Goal: Information Seeking & Learning: Check status

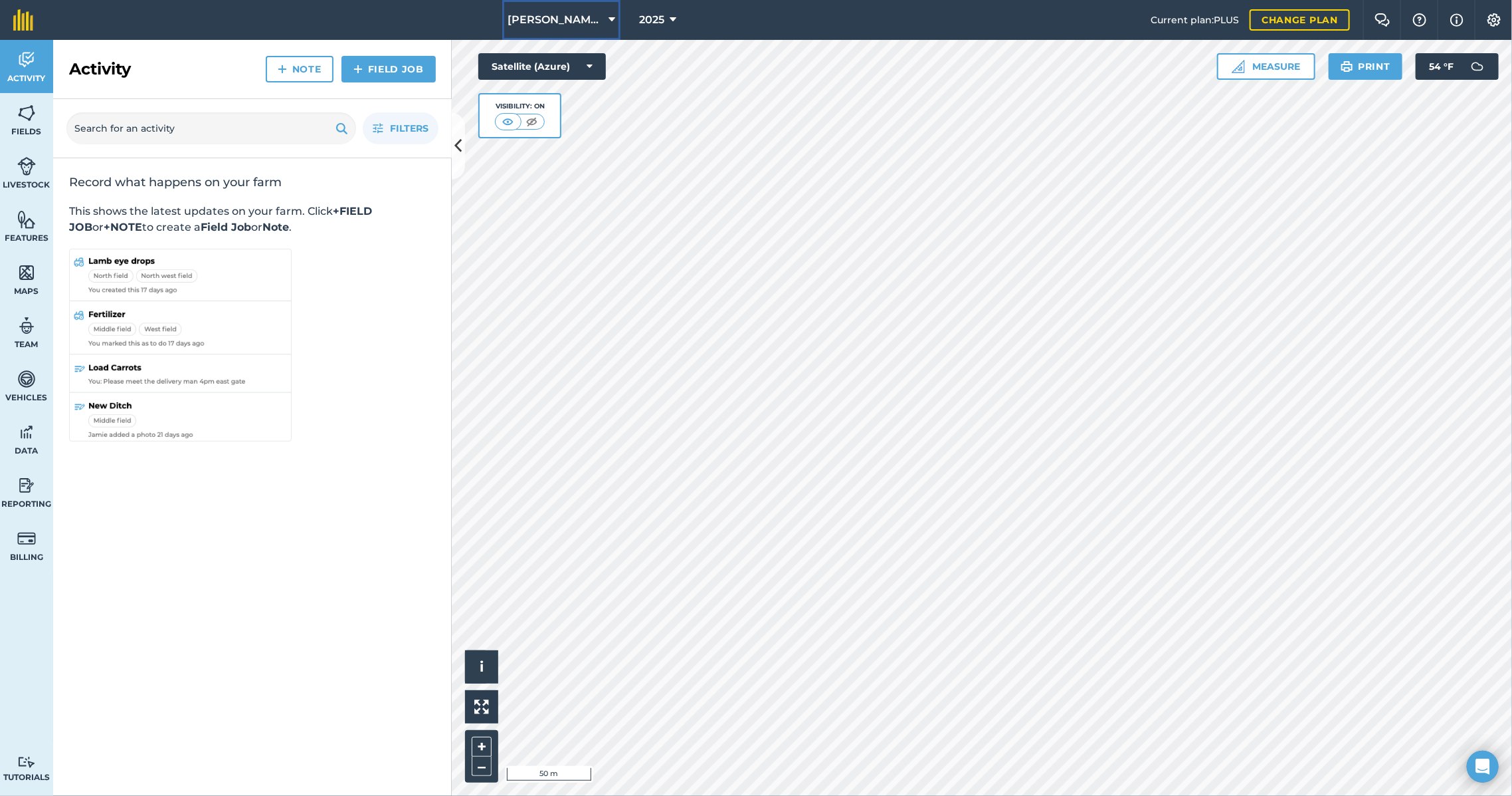
click at [580, 21] on span "Magnusson Research Farm" at bounding box center [556, 19] width 96 height 16
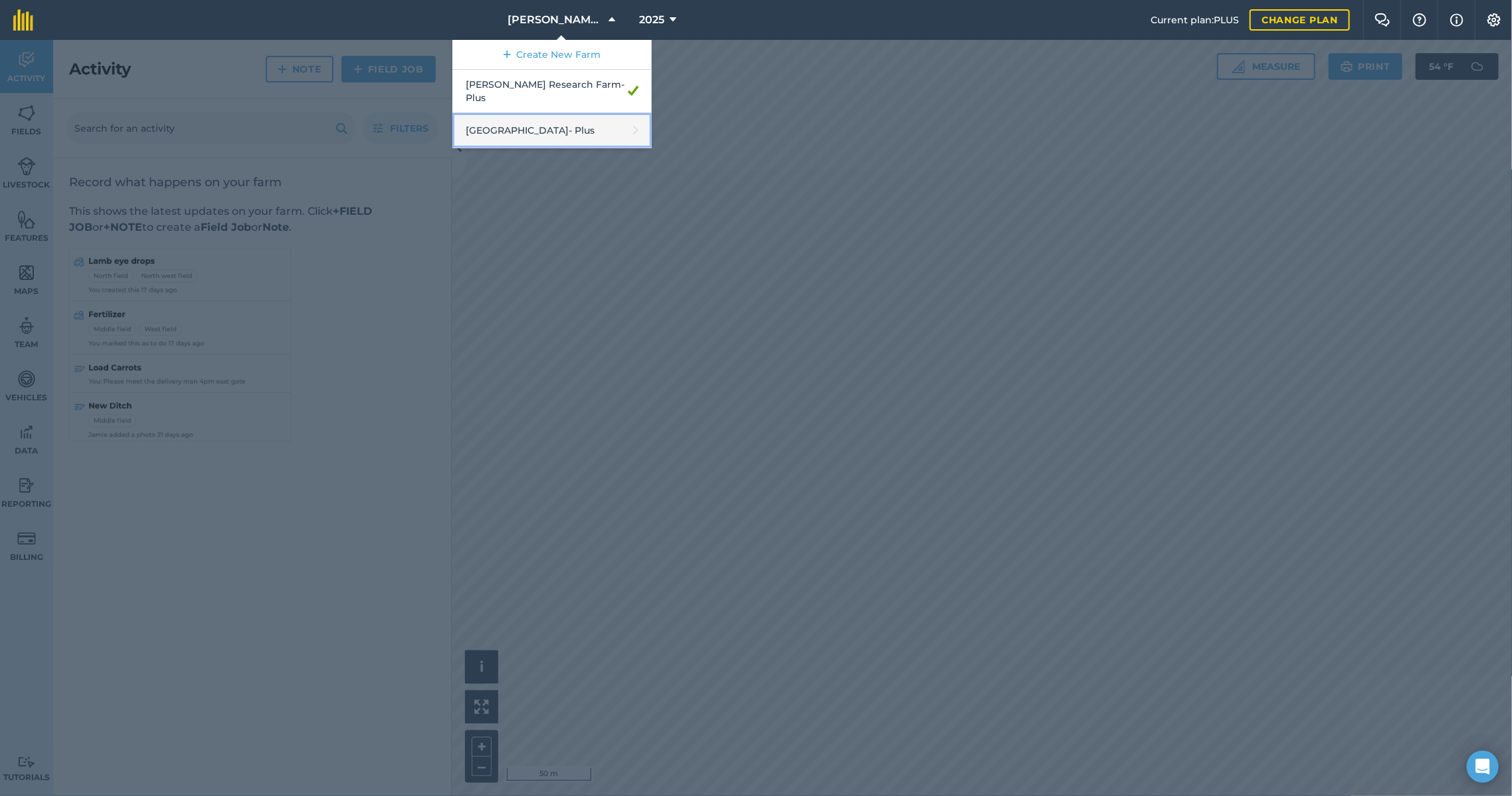
click at [554, 117] on link "North Farm - Plus" at bounding box center [552, 130] width 199 height 35
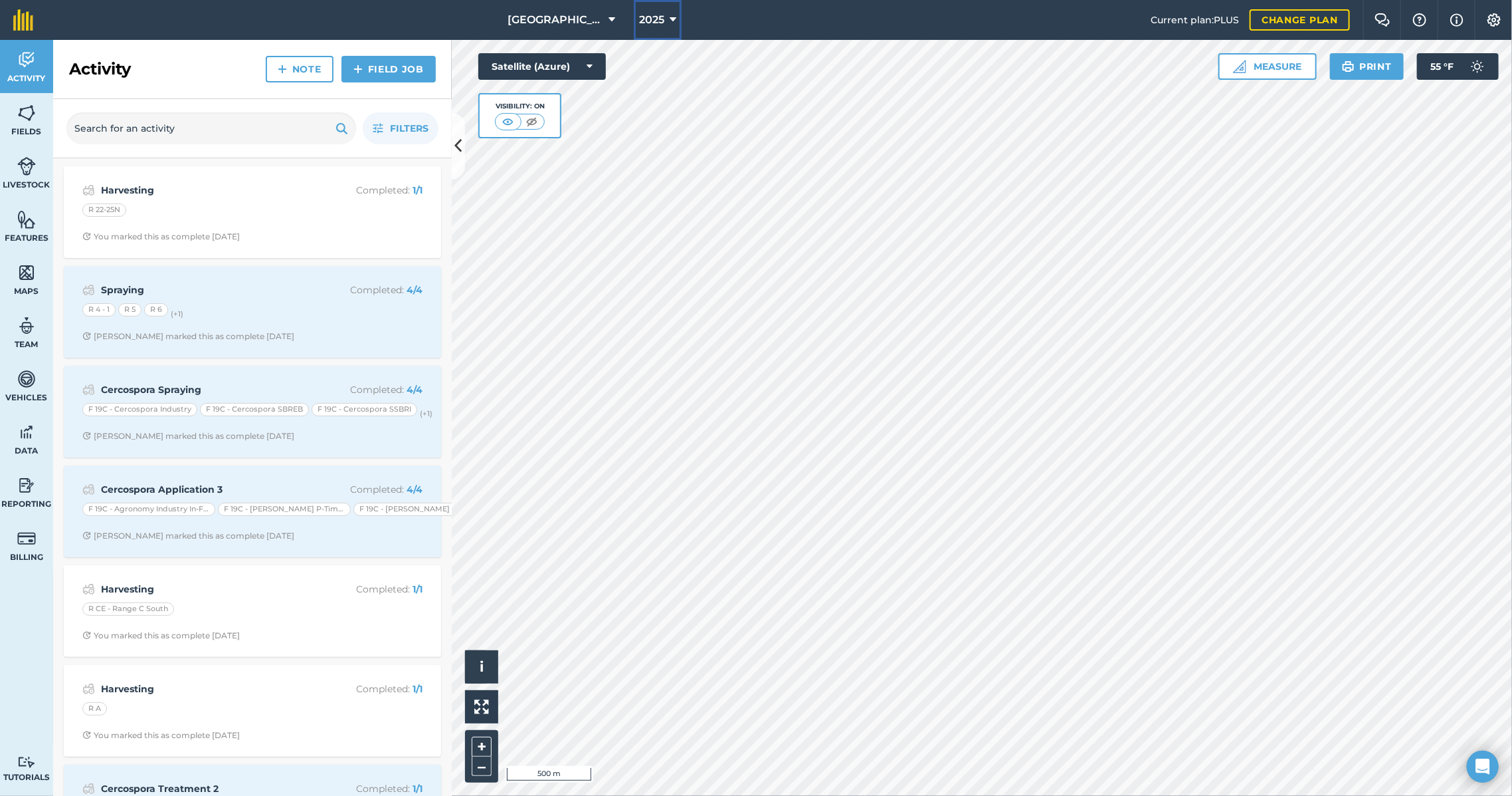
click at [639, 18] on span "2025" at bounding box center [651, 19] width 25 height 16
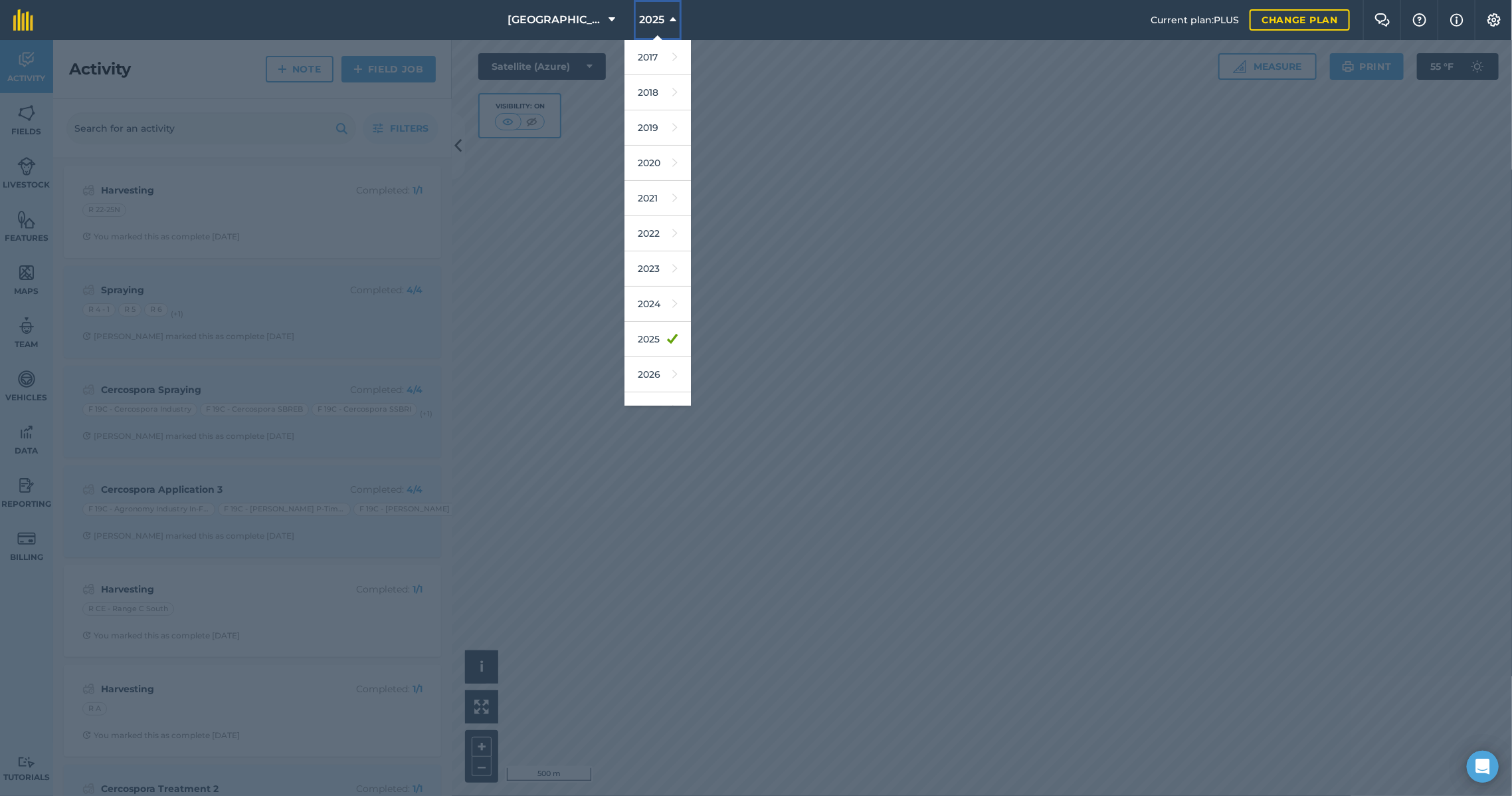
click at [639, 18] on span "2025" at bounding box center [651, 19] width 25 height 16
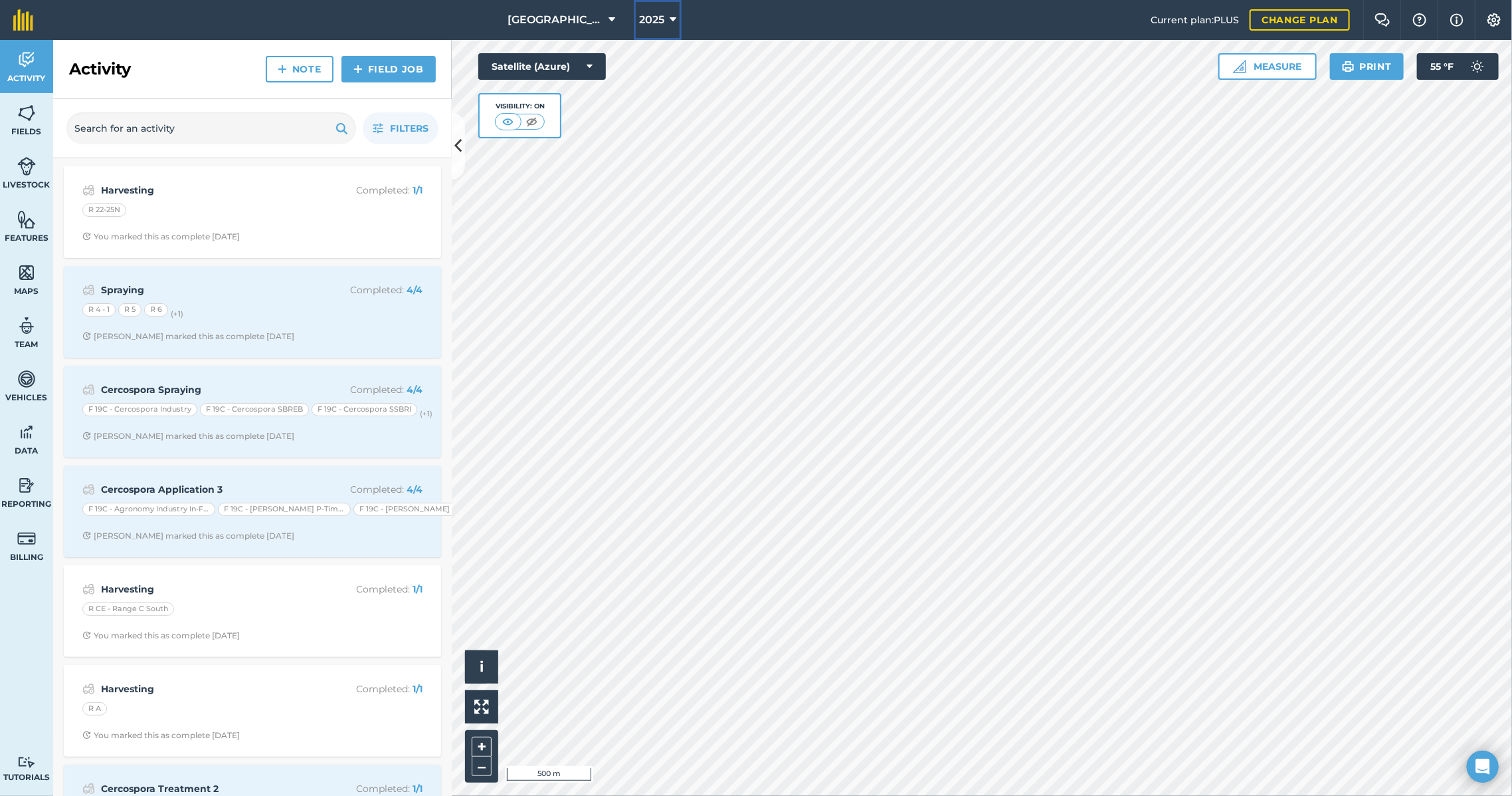
click at [651, 17] on button "2025" at bounding box center [658, 19] width 48 height 40
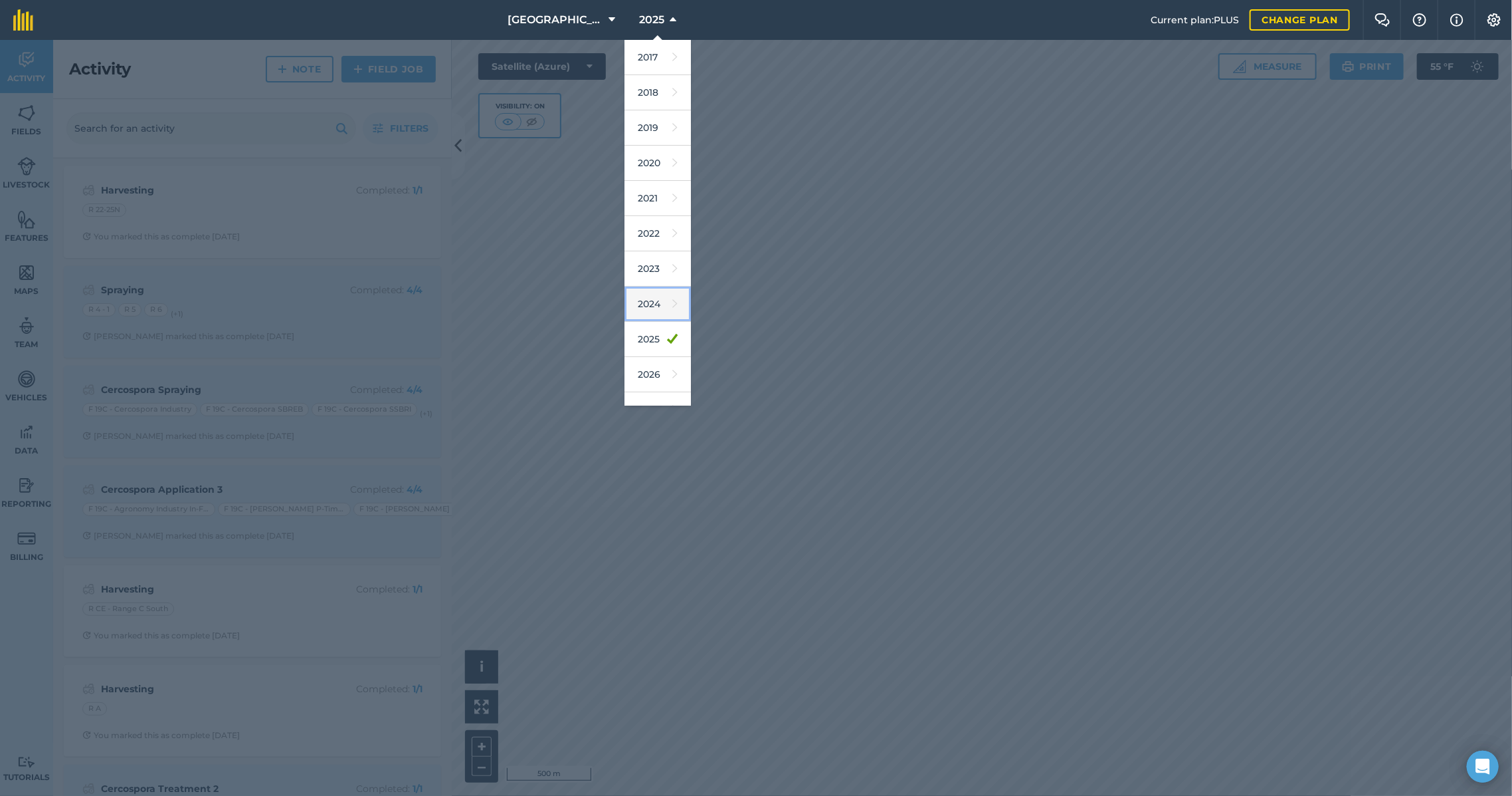
click at [642, 297] on link "2024" at bounding box center [658, 304] width 66 height 35
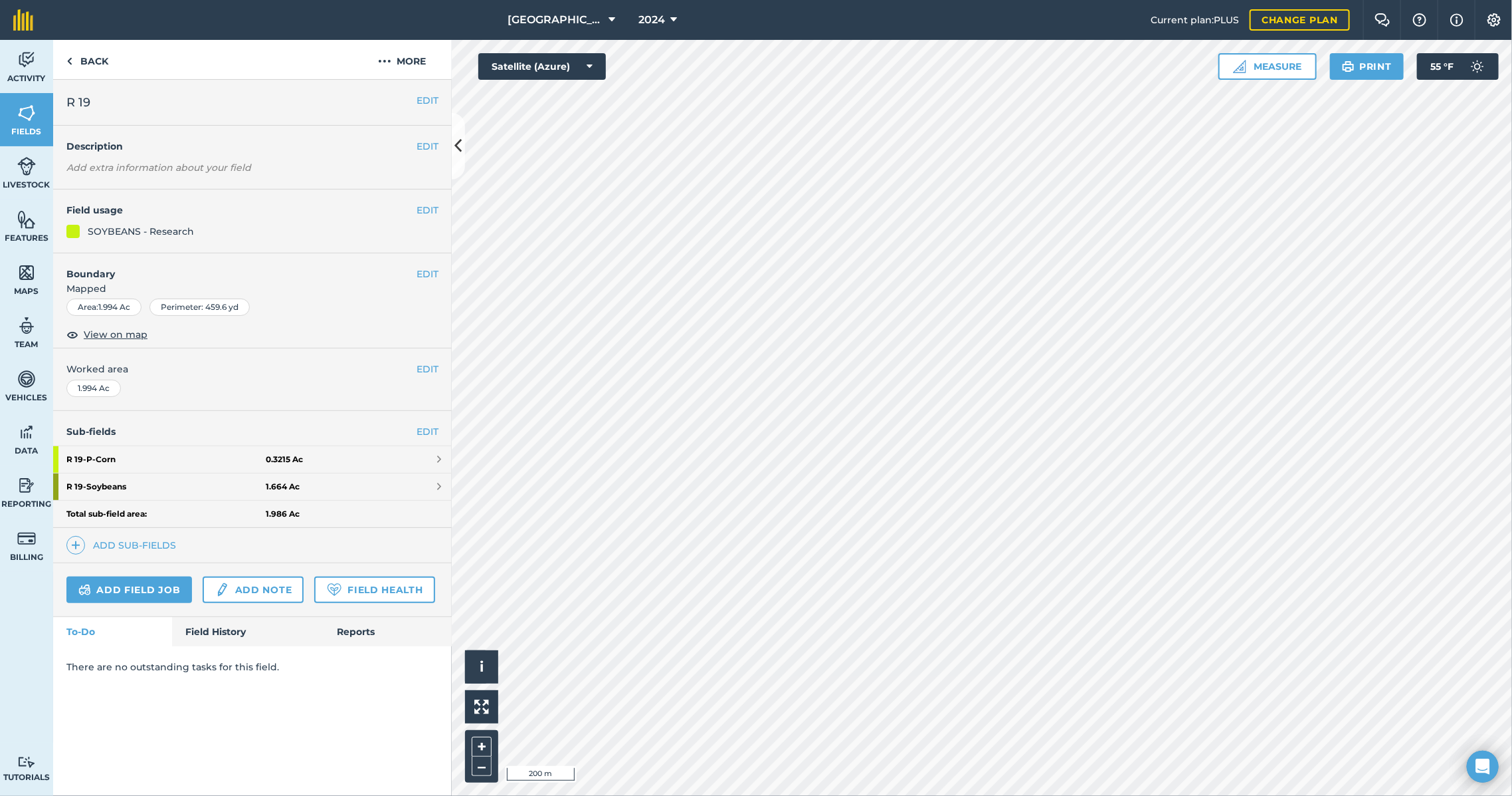
click at [321, 357] on div "Activity Fields Livestock Features Maps Team Vehicles Data Reporting Billing Tu…" at bounding box center [756, 417] width 1512 height 755
click at [162, 464] on strong "R 19 - P-Corn" at bounding box center [166, 459] width 199 height 27
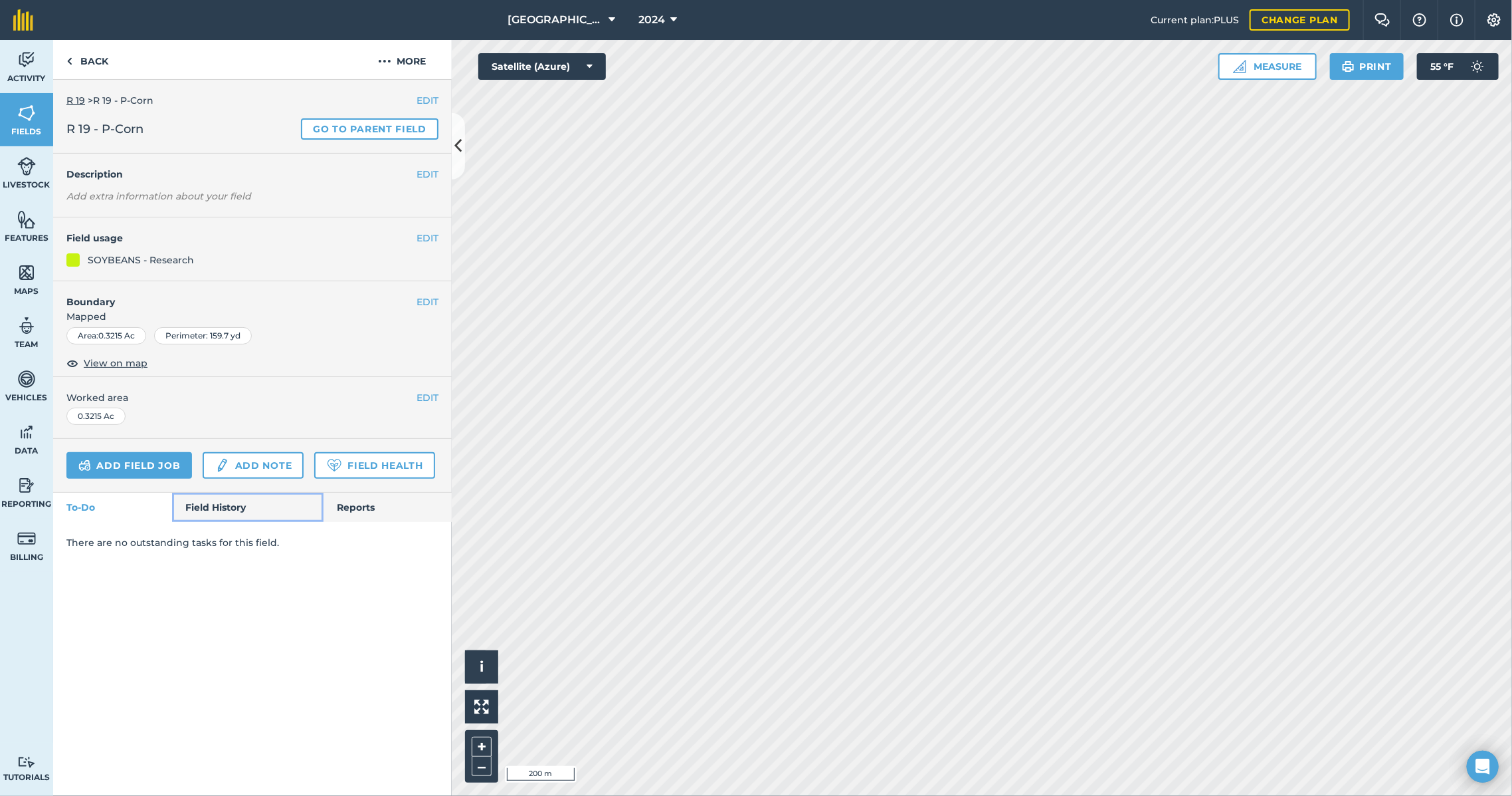
click at [210, 506] on link "Field History" at bounding box center [246, 507] width 150 height 30
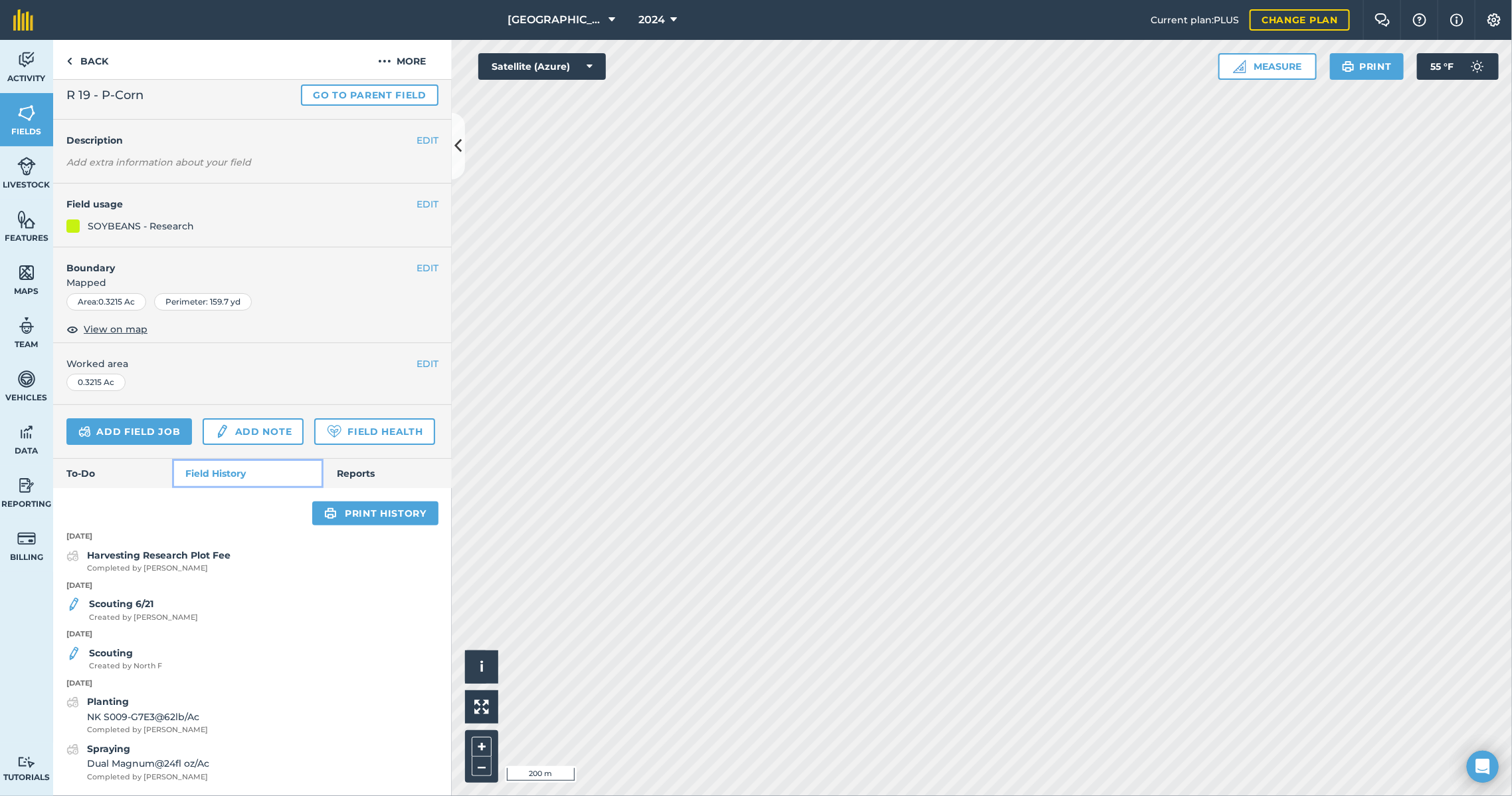
scroll to position [69, 0]
click at [117, 646] on strong "Scouting" at bounding box center [111, 652] width 44 height 12
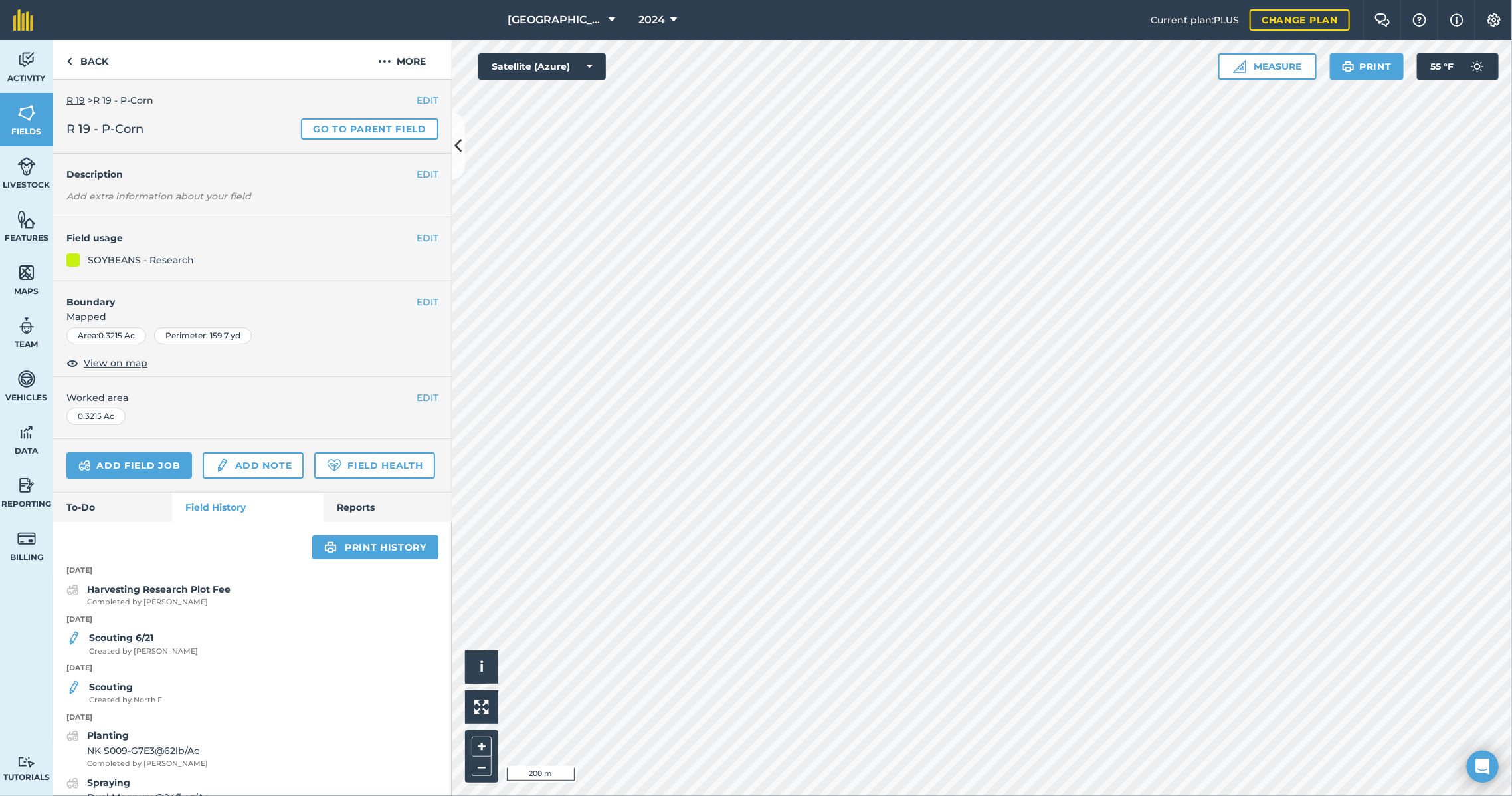
click at [133, 279] on div "EDIT Field usage SOYBEANS - Research" at bounding box center [253, 248] width 399 height 64
click at [141, 644] on strong "Scouting 6/21" at bounding box center [121, 637] width 65 height 12
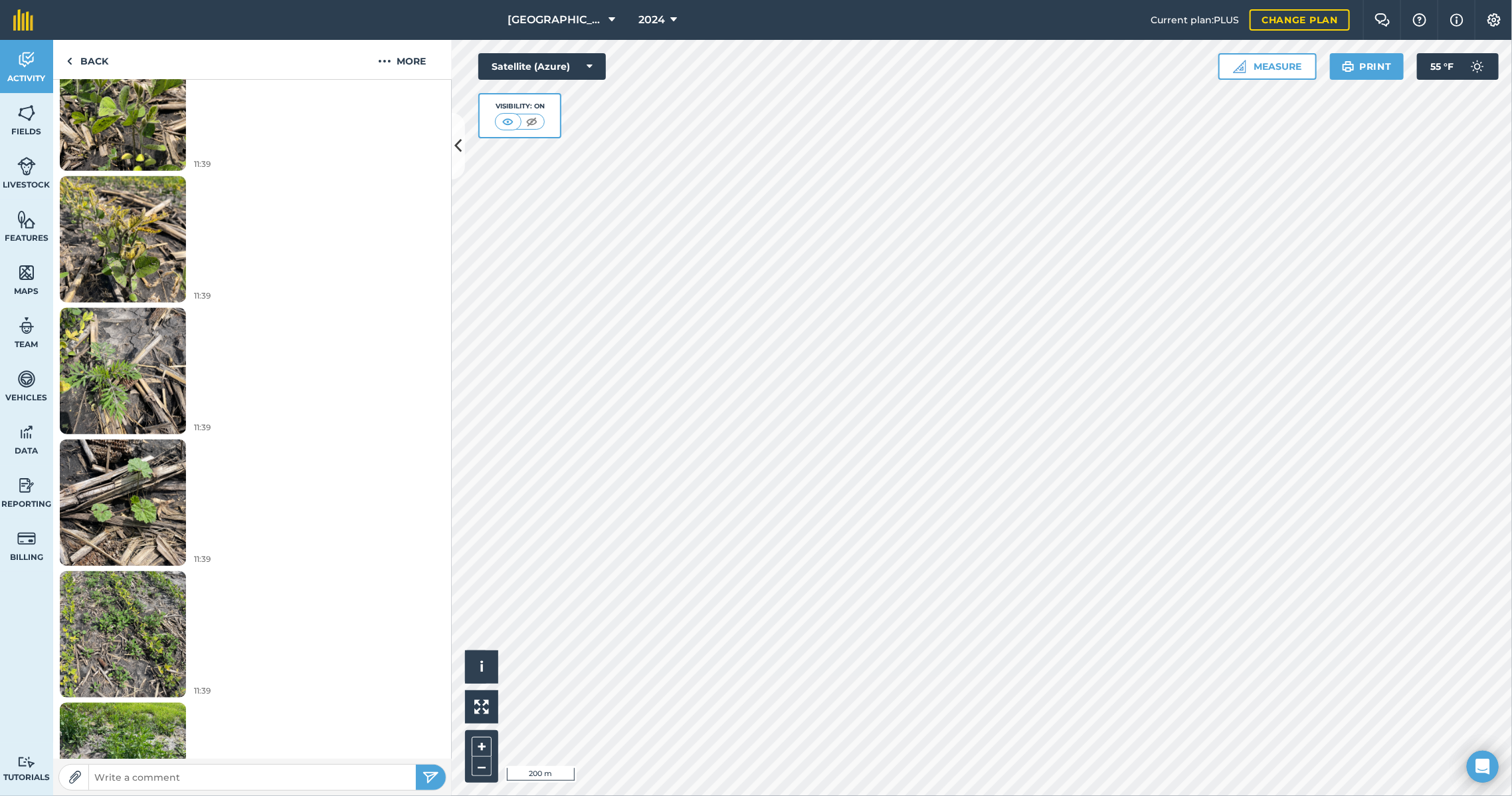
scroll to position [723, 0]
